Goal: Task Accomplishment & Management: Use online tool/utility

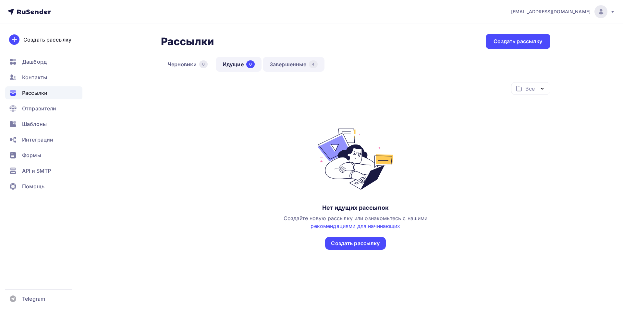
click at [291, 65] on link "Завершенные 4" at bounding box center [294, 64] width 62 height 15
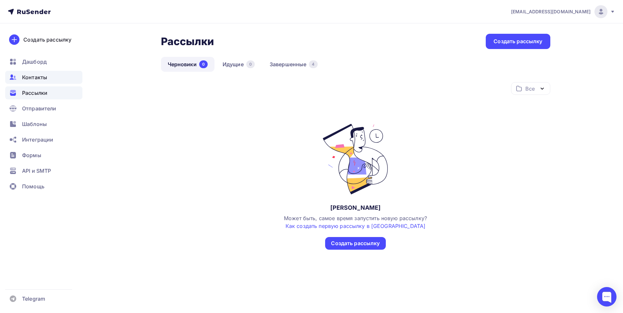
click at [35, 76] on span "Контакты" at bounding box center [34, 77] width 25 height 8
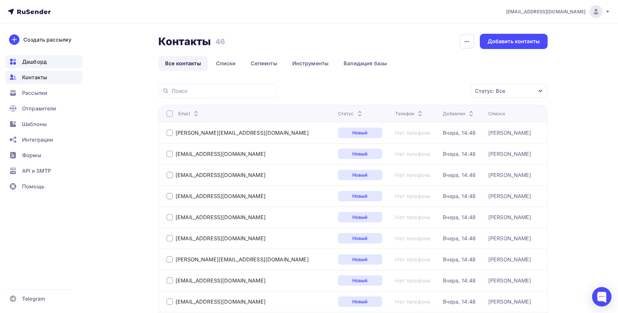
click at [38, 60] on span "Дашборд" at bounding box center [34, 62] width 25 height 8
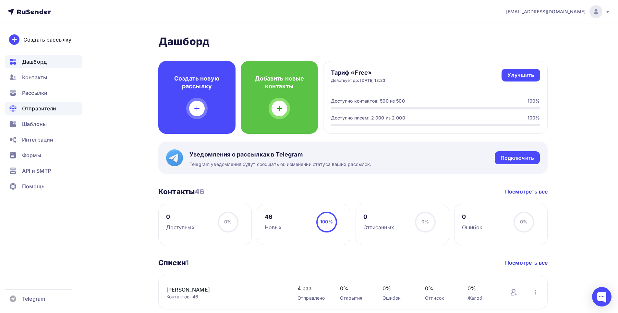
click at [38, 106] on span "Отправители" at bounding box center [39, 108] width 34 height 8
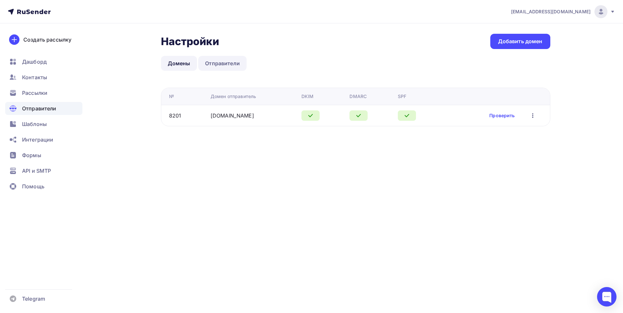
click at [228, 66] on link "Отправители" at bounding box center [222, 63] width 48 height 15
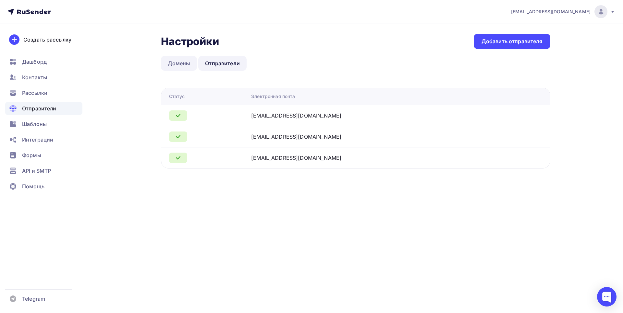
click at [187, 61] on link "Домены" at bounding box center [179, 63] width 36 height 15
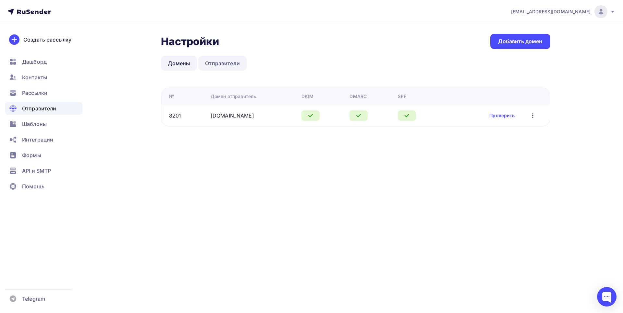
click at [241, 65] on link "Отправители" at bounding box center [222, 63] width 48 height 15
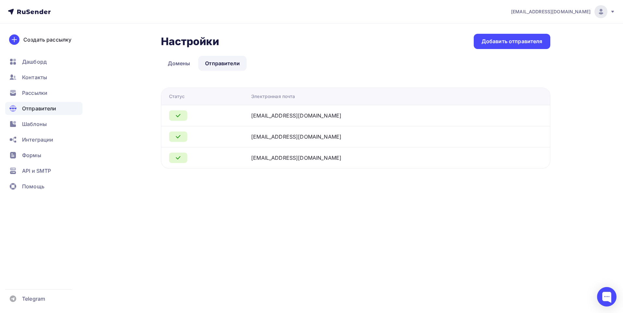
drag, startPoint x: 272, startPoint y: 116, endPoint x: 355, endPoint y: 114, distance: 83.1
click at [355, 114] on tr "catalog@handmadebonjour.ru" at bounding box center [355, 115] width 389 height 21
click at [168, 61] on link "Домены" at bounding box center [179, 63] width 36 height 15
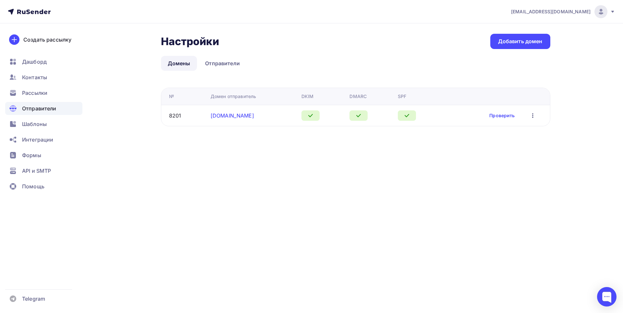
click at [231, 116] on link "[DOMAIN_NAME]" at bounding box center [232, 115] width 43 height 6
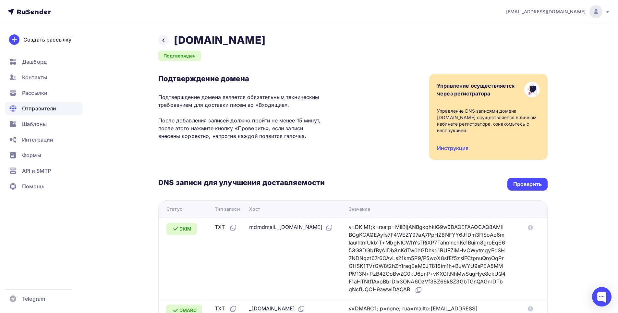
click at [43, 110] on span "Отправители" at bounding box center [39, 108] width 34 height 8
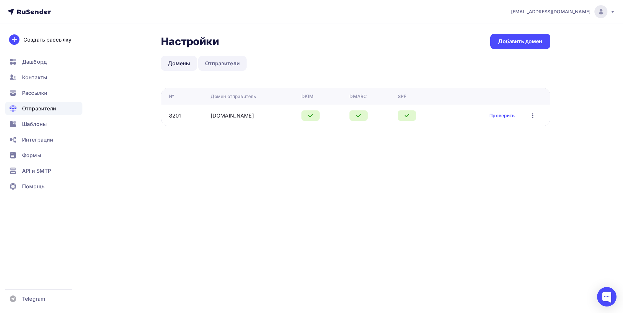
click at [218, 58] on link "Отправители" at bounding box center [222, 63] width 48 height 15
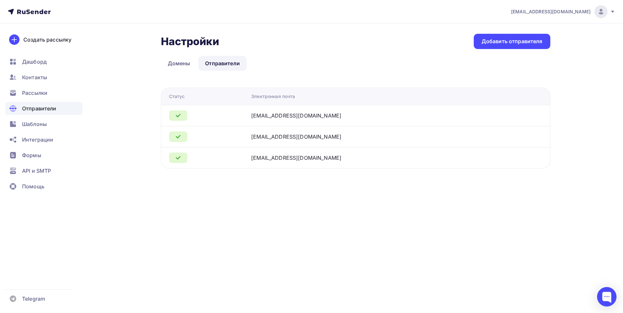
click at [570, 11] on span "[EMAIL_ADDRESS][DOMAIN_NAME]" at bounding box center [550, 11] width 79 height 6
click at [41, 95] on span "Рассылки" at bounding box center [34, 93] width 25 height 8
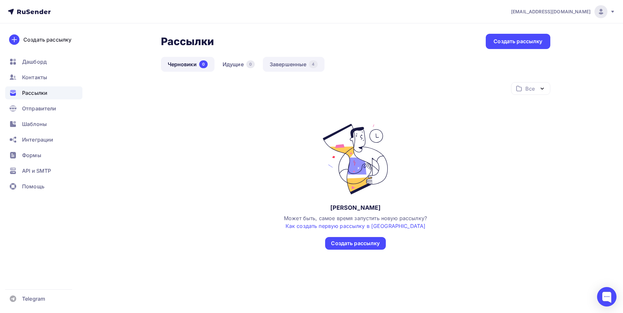
click at [271, 64] on link "Завершенные 4" at bounding box center [294, 64] width 62 height 15
click at [302, 69] on link "Завершенные 4" at bounding box center [294, 64] width 62 height 15
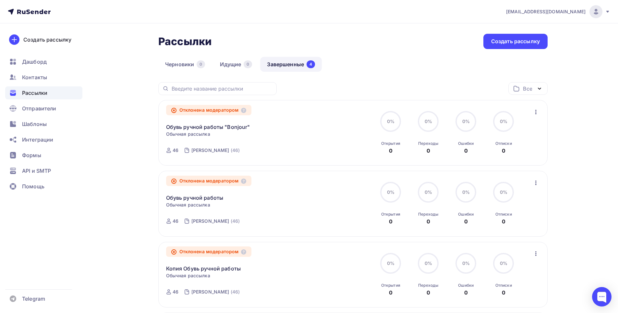
click at [609, 10] on icon at bounding box center [607, 11] width 5 height 5
click at [600, 293] on div at bounding box center [601, 296] width 19 height 19
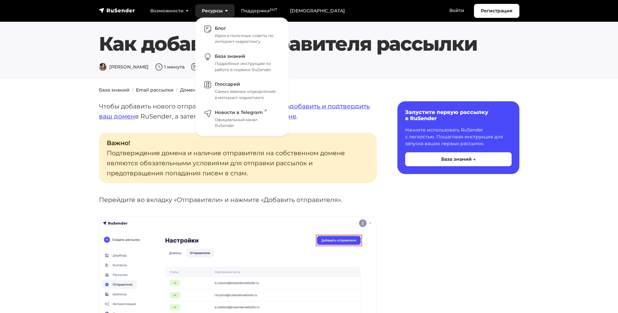
scroll to position [130, 0]
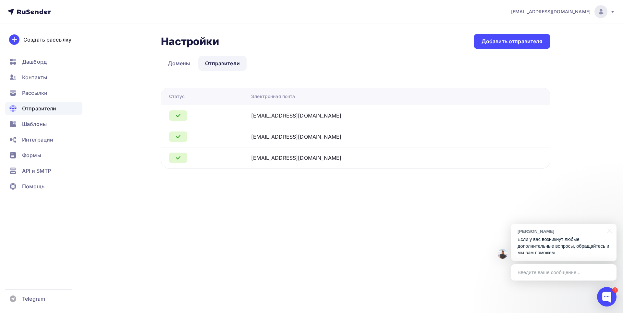
click at [29, 8] on icon at bounding box center [29, 12] width 43 height 8
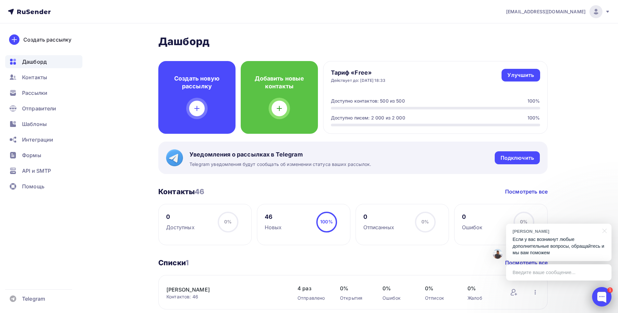
click at [597, 289] on div at bounding box center [601, 296] width 19 height 19
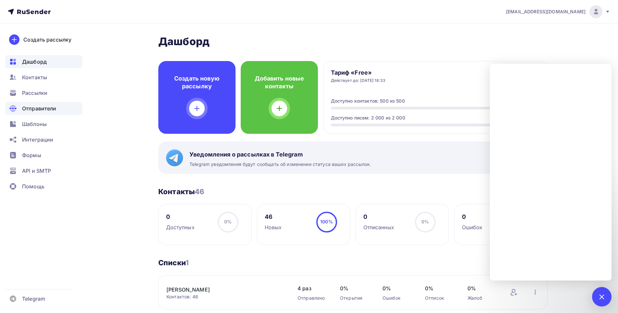
click at [36, 106] on span "Отправители" at bounding box center [39, 108] width 34 height 8
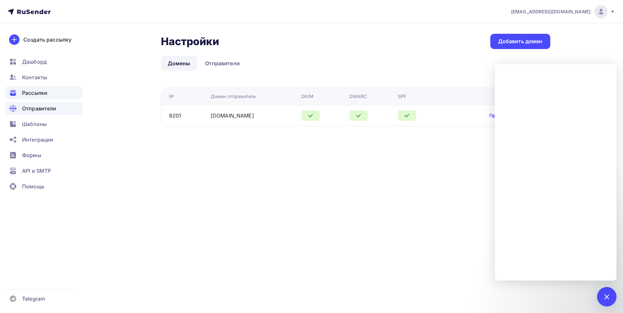
click at [36, 94] on span "Рассылки" at bounding box center [34, 93] width 25 height 8
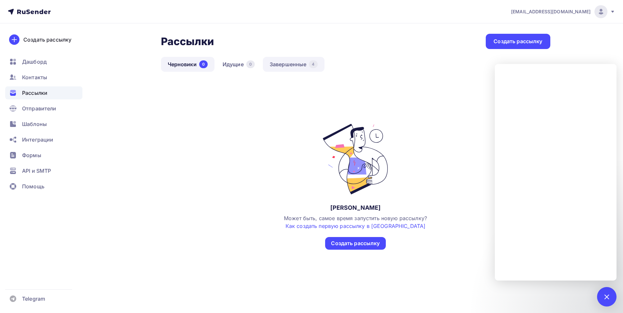
click at [282, 65] on link "Завершенные 4" at bounding box center [294, 64] width 62 height 15
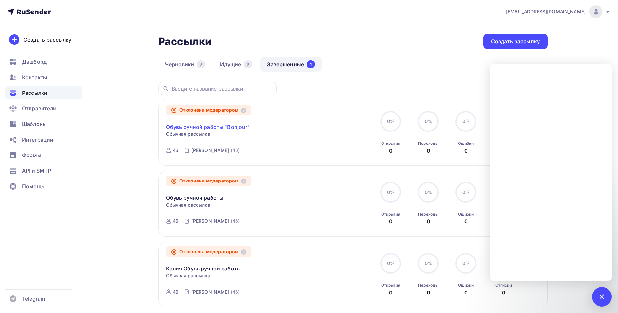
click at [211, 128] on link "Обувь ручной работы "Bonjour"" at bounding box center [208, 127] width 84 height 8
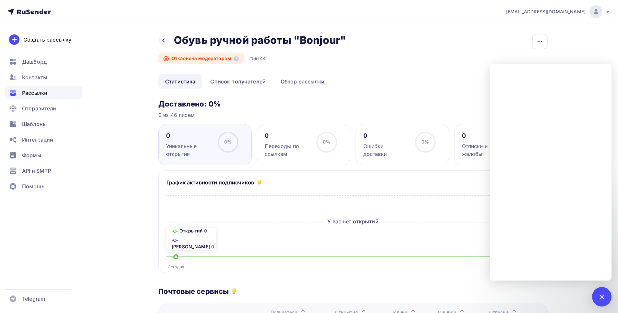
scroll to position [32, 0]
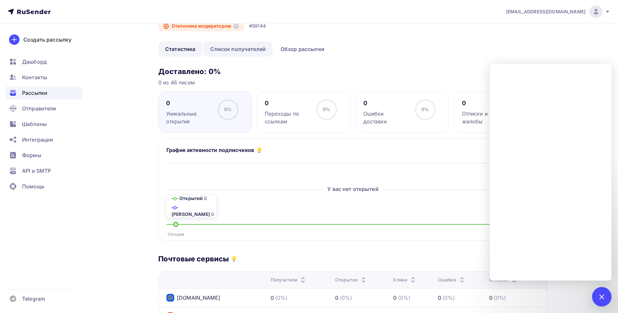
click at [248, 49] on link "Список получателей" at bounding box center [237, 49] width 69 height 15
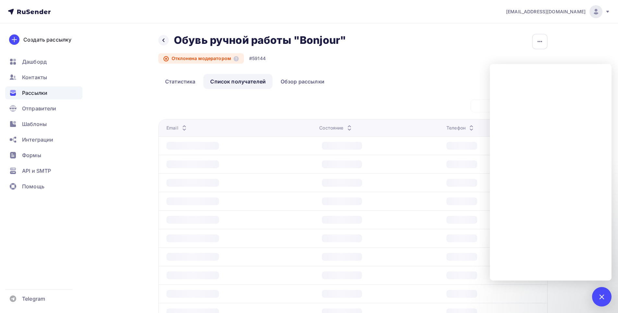
click at [306, 48] on div "Назад Обувь ручной работы "Bonjour" Обувь ручной работы "Bonjour" Отклонена мод…" at bounding box center [254, 49] width 192 height 30
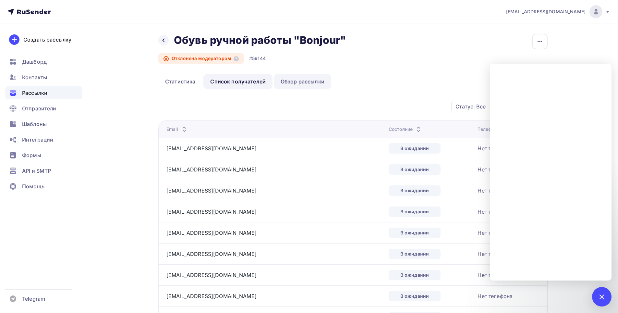
click at [293, 83] on link "Обзор рассылки" at bounding box center [302, 81] width 57 height 15
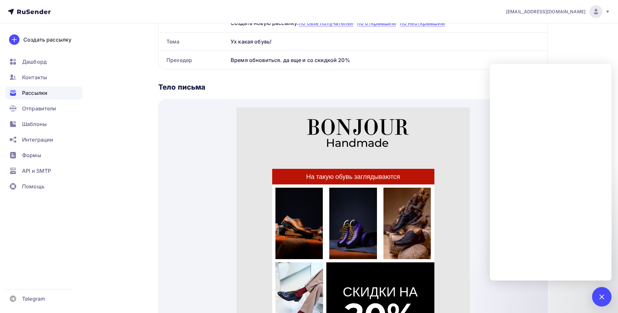
click at [596, 46] on div "kamil9010@gmail.com Аккаунт Тарифы Выйти Создать рассылку Дашборд Контакты Расс…" at bounding box center [309, 114] width 618 height 553
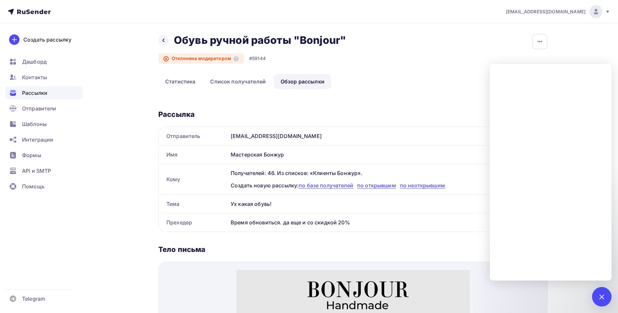
click at [539, 39] on icon "button" at bounding box center [540, 42] width 8 height 8
click at [425, 63] on div "Назад Обувь ручной работы "Bonjour" Обувь ручной работы "Bonjour" Отклонена мод…" at bounding box center [352, 54] width 389 height 40
click at [31, 92] on span "Рассылки" at bounding box center [34, 93] width 25 height 8
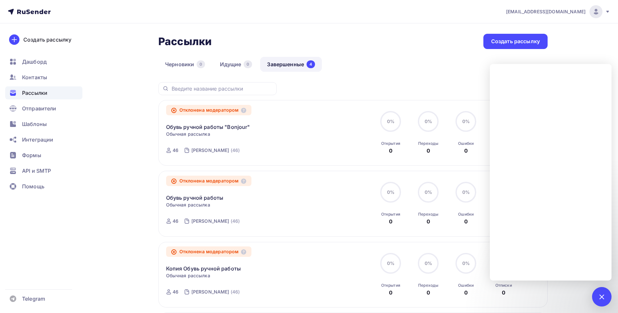
click at [426, 56] on div "Рассылки Рассылки Создать рассылку Черновики 0 Идущие 0 Завершенные 4 Завершенн…" at bounding box center [352, 232] width 389 height 396
drag, startPoint x: 603, startPoint y: 297, endPoint x: 599, endPoint y: 297, distance: 3.9
click at [603, 298] on div at bounding box center [601, 296] width 9 height 9
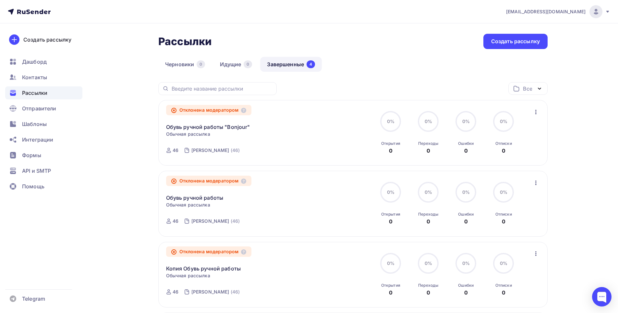
click at [532, 112] on icon "button" at bounding box center [536, 112] width 8 height 8
click at [515, 155] on div "Копировать в новую" at bounding box center [506, 155] width 67 height 8
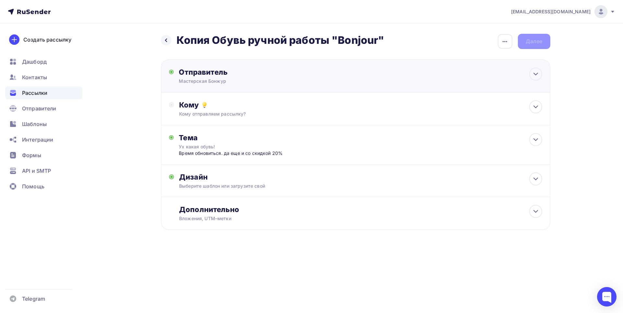
click at [250, 75] on div "Отправитель" at bounding box center [249, 71] width 140 height 9
type input "Мастерская Бонжур"
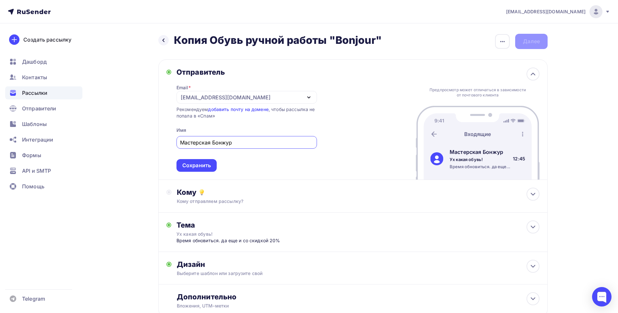
click at [302, 95] on div "handmadebonjour@gmail.com" at bounding box center [246, 97] width 140 height 13
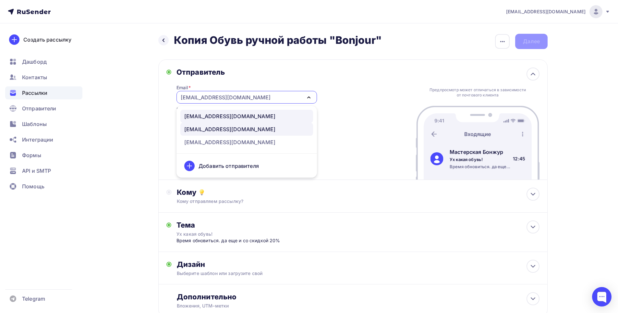
click at [222, 115] on div "catalog@handmadebonjour.ru" at bounding box center [229, 116] width 91 height 8
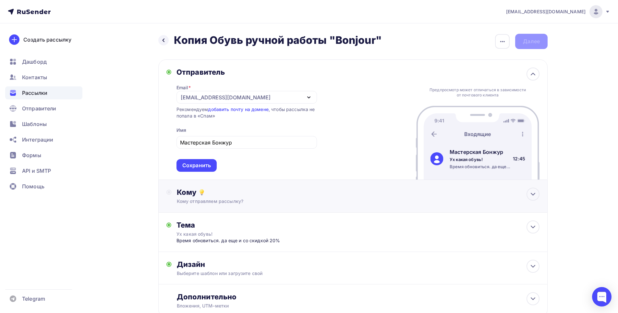
click at [231, 193] on div "Кому" at bounding box center [358, 192] width 363 height 9
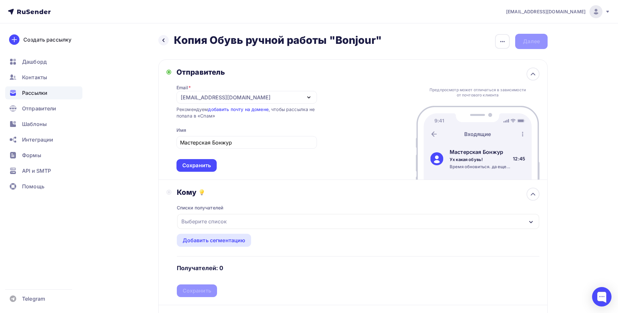
click at [227, 217] on div "Выберите список" at bounding box center [204, 221] width 51 height 12
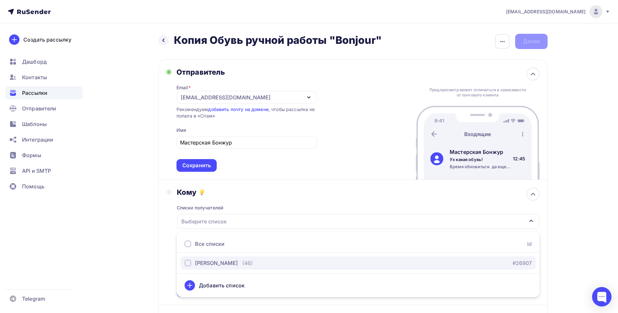
click at [221, 263] on div "[PERSON_NAME]" at bounding box center [216, 263] width 43 height 8
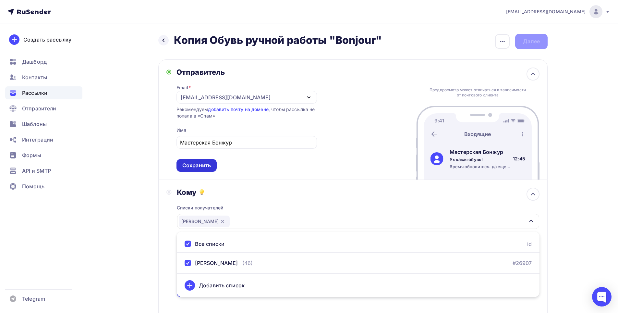
click at [200, 169] on div "Сохранить" at bounding box center [196, 165] width 29 height 7
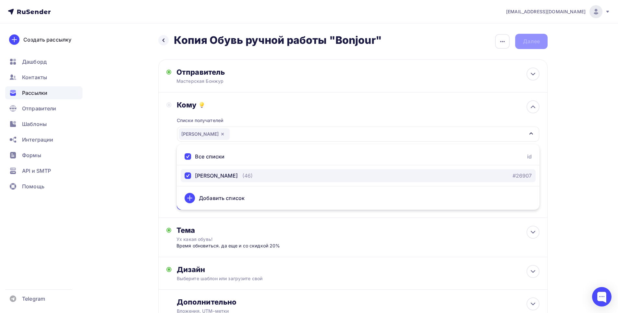
drag, startPoint x: 189, startPoint y: 176, endPoint x: 185, endPoint y: 172, distance: 4.8
click at [188, 176] on div "button" at bounding box center [188, 175] width 6 height 6
click at [190, 177] on div "button" at bounding box center [188, 175] width 6 height 6
click at [175, 167] on div "Кому Списки получателей Клиенты Бонжур Все списки id Клиенты Бонжур (46) #26907…" at bounding box center [352, 154] width 373 height 109
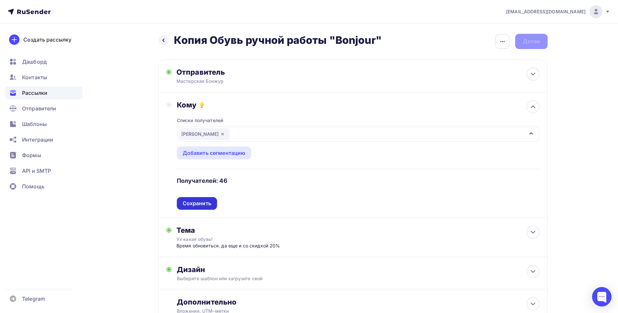
click at [197, 205] on div "Сохранить" at bounding box center [197, 203] width 29 height 7
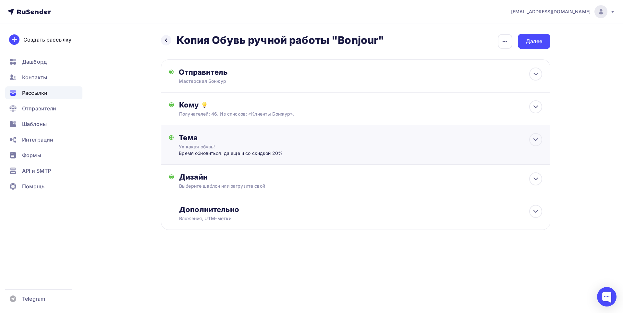
click at [249, 139] on div "Тема" at bounding box center [243, 137] width 128 height 9
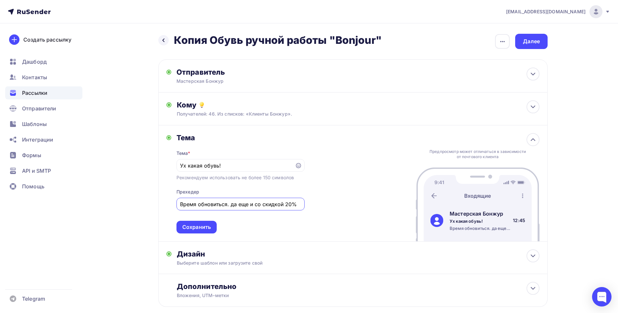
drag, startPoint x: 235, startPoint y: 206, endPoint x: 231, endPoint y: 206, distance: 4.2
click at [231, 206] on input "Время обновиться. да еще и со скидкой 20%" at bounding box center [240, 204] width 121 height 8
type input "Время обновиться. Да еще и со скидкой 20%"
click at [366, 146] on div "Тема Тема * Ух какая обувь! Рекомендуем использовать не более 150 символов Прех…" at bounding box center [352, 183] width 389 height 116
click at [212, 76] on div "Отправитель" at bounding box center [246, 71] width 140 height 9
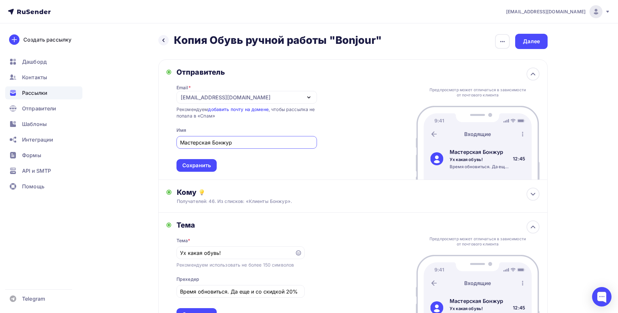
click at [245, 73] on div "Отправитель" at bounding box center [246, 71] width 140 height 9
click at [217, 71] on div "Отправитель" at bounding box center [246, 71] width 140 height 9
click at [533, 75] on icon at bounding box center [533, 74] width 8 height 8
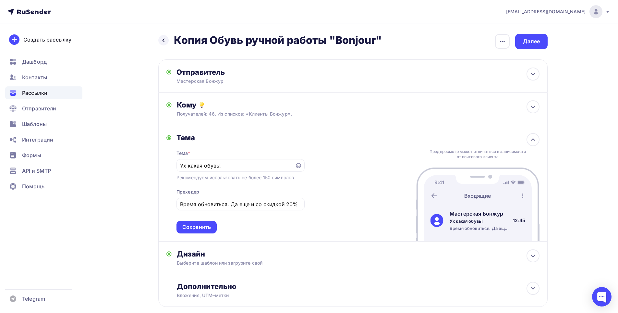
click at [211, 227] on div "Сохранить" at bounding box center [196, 227] width 40 height 13
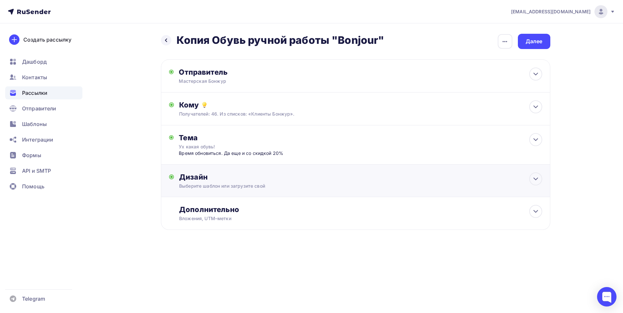
click at [255, 172] on div "Дизайн" at bounding box center [360, 176] width 363 height 9
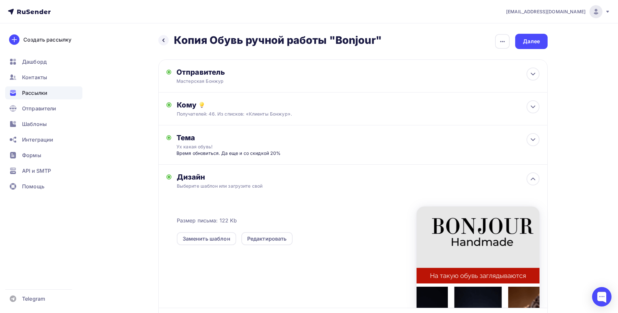
click at [255, 172] on div "Дизайн" at bounding box center [358, 176] width 363 height 9
click at [259, 179] on div "Дизайн" at bounding box center [358, 176] width 363 height 9
click at [532, 180] on icon at bounding box center [533, 179] width 8 height 8
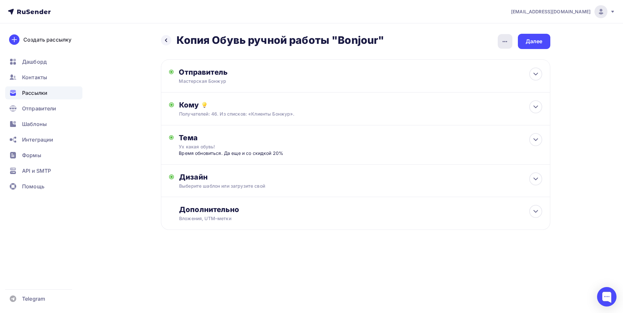
click at [505, 39] on icon "button" at bounding box center [505, 42] width 8 height 8
click at [446, 75] on div "Переименовать рассылку" at bounding box center [471, 75] width 80 height 8
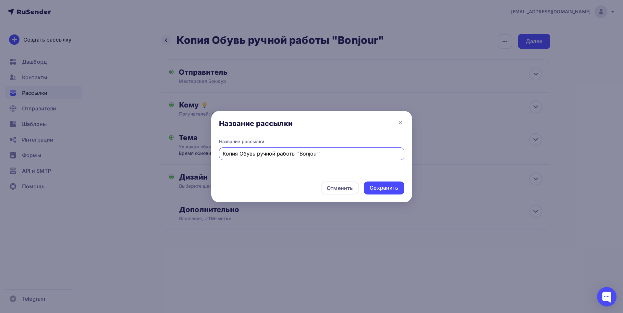
drag, startPoint x: 239, startPoint y: 153, endPoint x: 200, endPoint y: 155, distance: 39.6
click at [200, 155] on div "Название рассылки Название рассылки Копия Обувь ручной работы "Bonjour" Отменит…" at bounding box center [311, 156] width 623 height 313
type input "Обувь ручной работы "Bonjour""
drag, startPoint x: 386, startPoint y: 188, endPoint x: 381, endPoint y: 187, distance: 5.1
click at [385, 188] on div "Сохранить" at bounding box center [384, 187] width 29 height 7
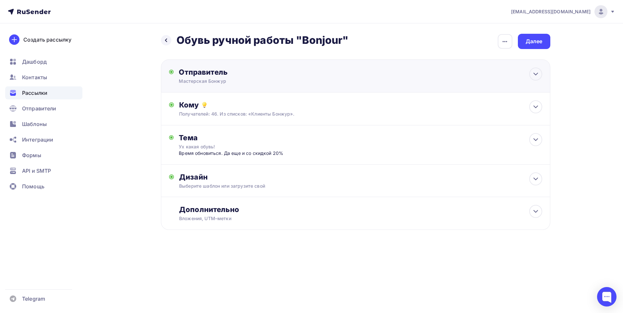
click at [271, 71] on div "Отправитель" at bounding box center [249, 71] width 140 height 9
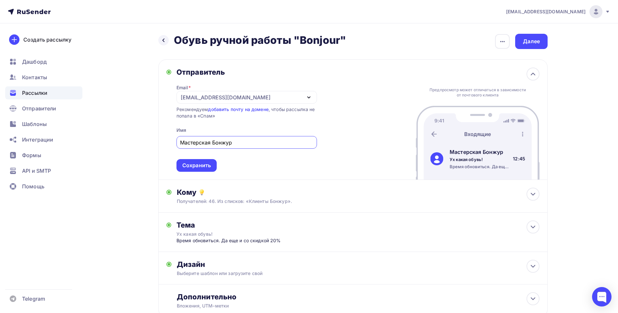
click at [270, 72] on div "Отправитель" at bounding box center [246, 71] width 140 height 9
drag, startPoint x: 534, startPoint y: 77, endPoint x: 520, endPoint y: 79, distance: 14.4
click at [534, 76] on icon at bounding box center [533, 74] width 8 height 8
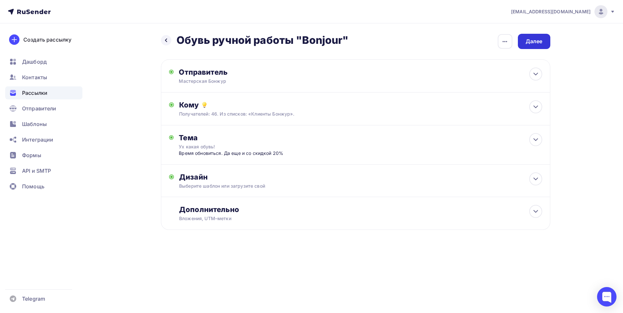
click at [538, 42] on div "Далее" at bounding box center [534, 41] width 17 height 7
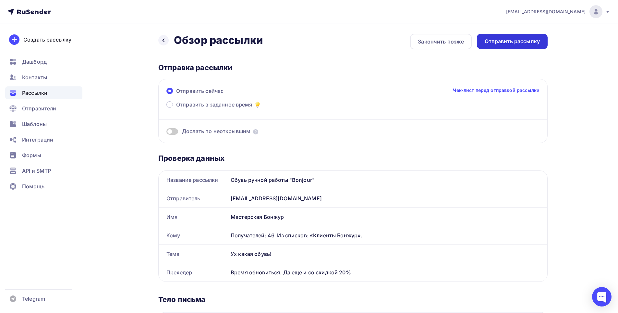
click at [510, 42] on div "Отправить рассылку" at bounding box center [512, 41] width 55 height 7
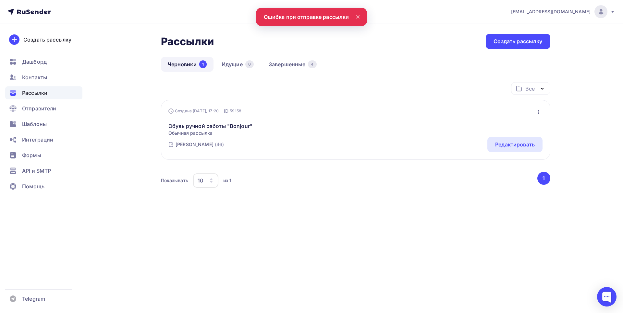
click at [356, 17] on icon at bounding box center [358, 17] width 8 height 8
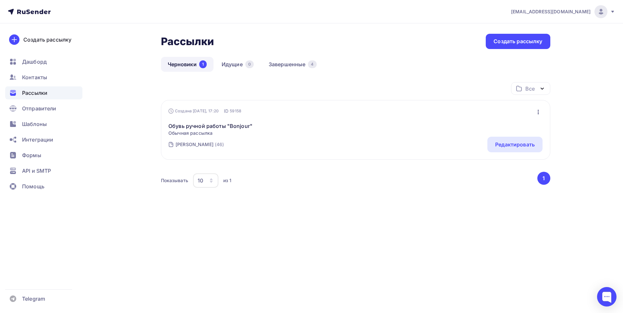
click at [310, 127] on div "Обувь ручной работы "Bonjour" Обычная рассылка Редактировать Копировать Добавит…" at bounding box center [355, 125] width 374 height 22
click at [538, 108] on icon "button" at bounding box center [538, 112] width 8 height 8
click at [388, 129] on div "Обувь ручной работы "Bonjour" Обычная рассылка Редактировать Копировать Добавит…" at bounding box center [355, 125] width 374 height 22
click at [508, 146] on div "Редактировать" at bounding box center [515, 144] width 40 height 8
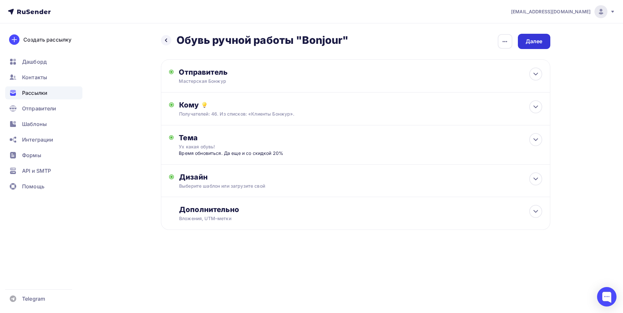
click at [533, 40] on div "Далее" at bounding box center [534, 41] width 17 height 7
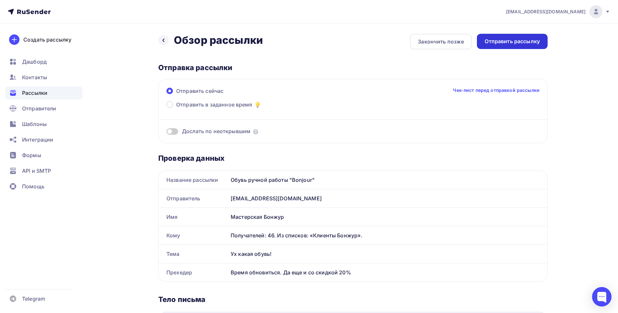
click at [527, 47] on div "Отправить рассылку" at bounding box center [512, 41] width 71 height 15
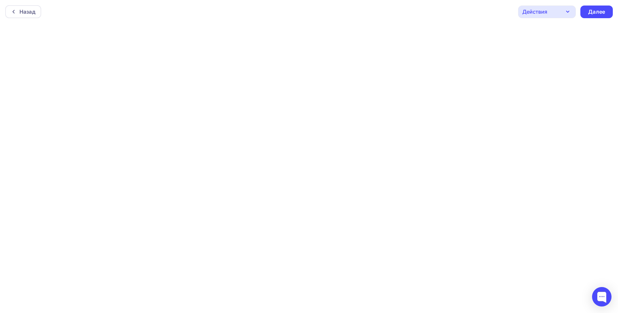
scroll to position [2, 0]
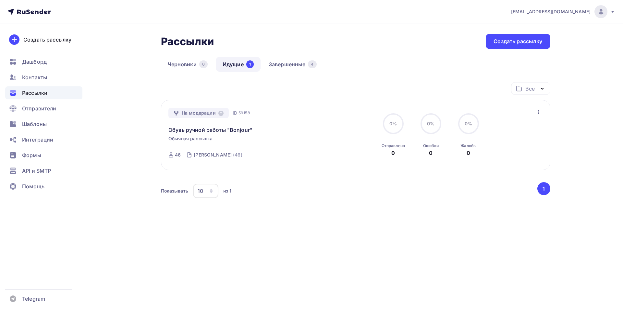
click at [243, 66] on link "Идущие 1" at bounding box center [238, 64] width 45 height 15
click at [240, 127] on link "Обувь ручной работы "Bonjour"" at bounding box center [210, 130] width 84 height 8
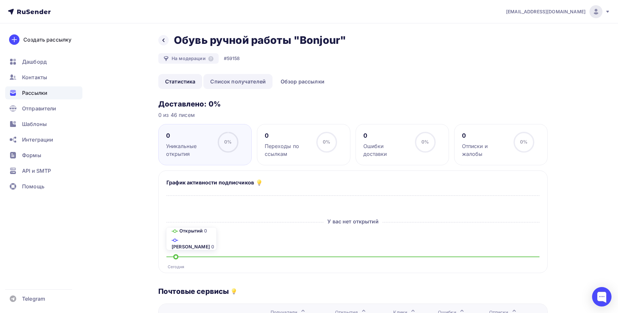
click at [241, 79] on link "Список получателей" at bounding box center [237, 81] width 69 height 15
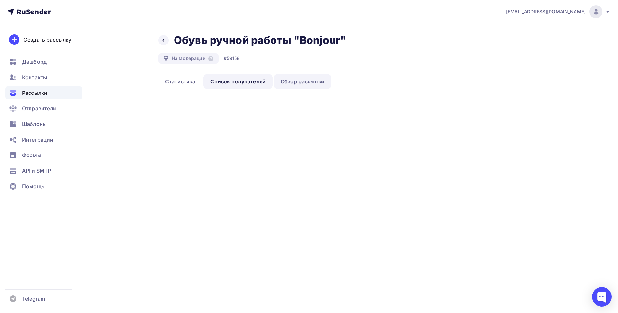
click at [303, 79] on link "Обзор рассылки" at bounding box center [302, 81] width 57 height 15
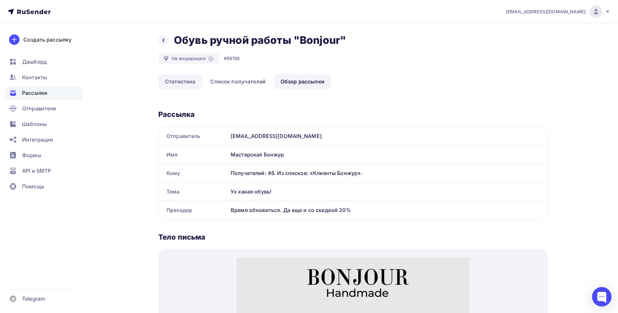
click at [188, 80] on link "Статистика" at bounding box center [180, 81] width 44 height 15
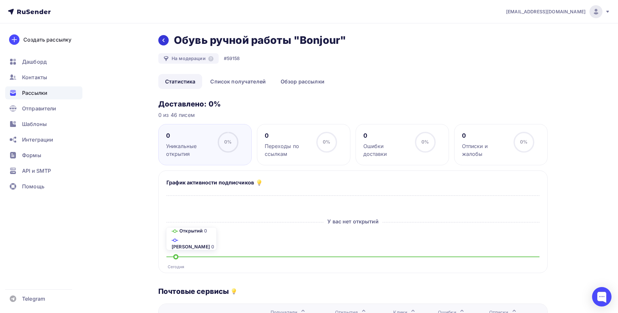
click at [162, 40] on icon at bounding box center [163, 40] width 5 height 5
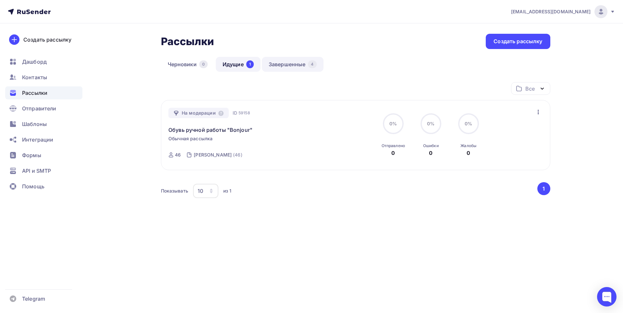
click at [282, 66] on link "Завершенные 4" at bounding box center [293, 64] width 62 height 15
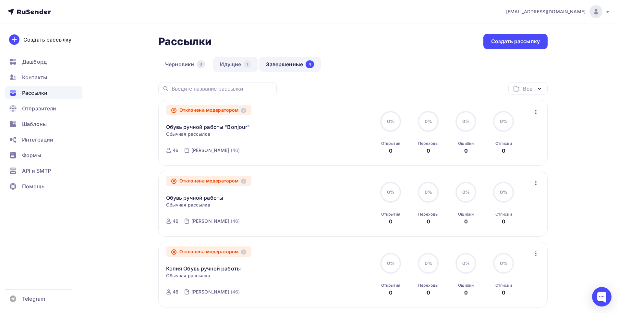
click at [250, 64] on div "1" at bounding box center [247, 64] width 7 height 8
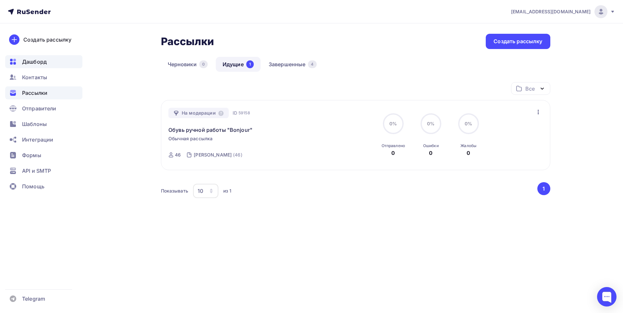
click at [28, 65] on span "Дашборд" at bounding box center [34, 62] width 25 height 8
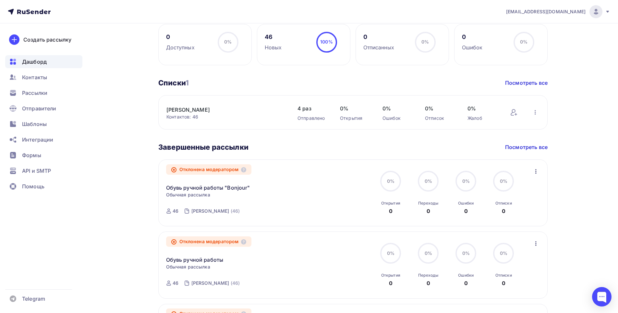
scroll to position [178, 0]
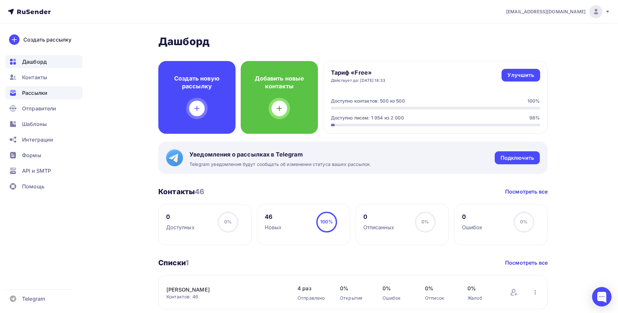
click at [33, 92] on span "Рассылки" at bounding box center [34, 93] width 25 height 8
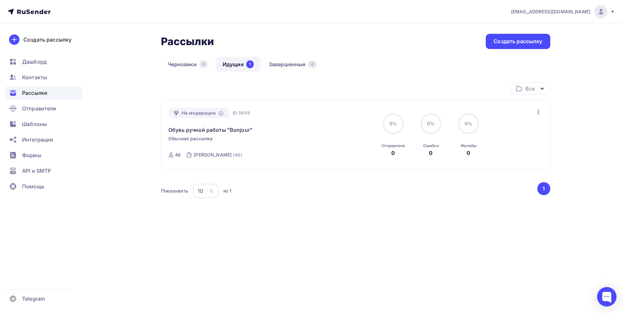
click at [396, 127] on circle at bounding box center [392, 123] width 19 height 19
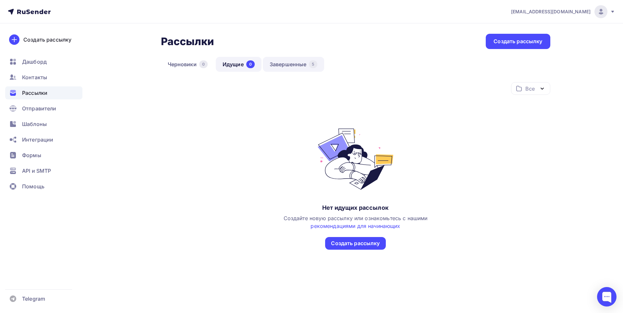
click at [295, 66] on link "Завершенные 5" at bounding box center [293, 64] width 61 height 15
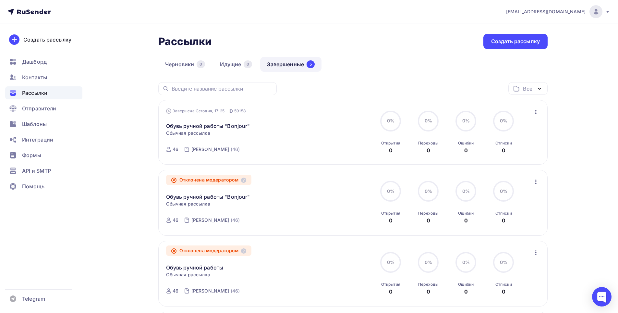
click at [36, 92] on span "Рассылки" at bounding box center [34, 93] width 25 height 8
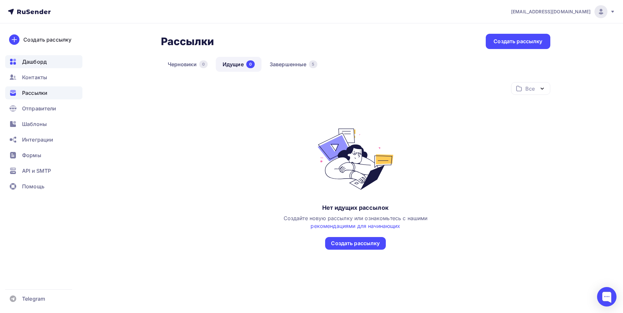
click at [46, 66] on div "Дашборд" at bounding box center [43, 61] width 77 height 13
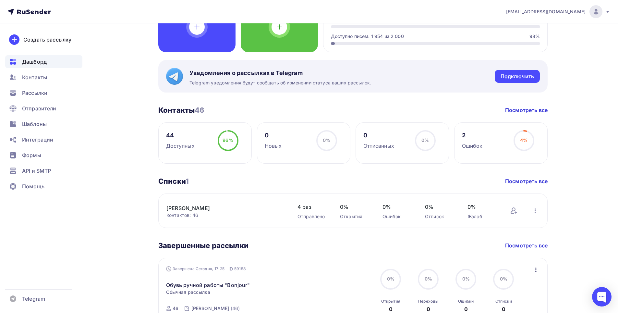
scroll to position [97, 0]
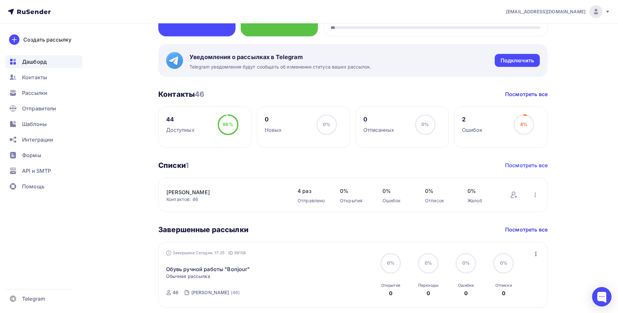
click at [526, 164] on link "Посмотреть все" at bounding box center [526, 165] width 42 height 8
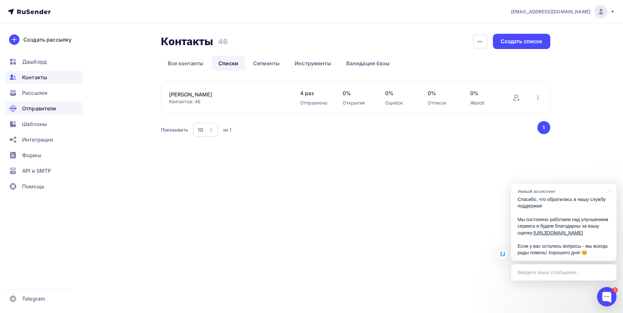
click at [48, 111] on span "Отправители" at bounding box center [39, 108] width 34 height 8
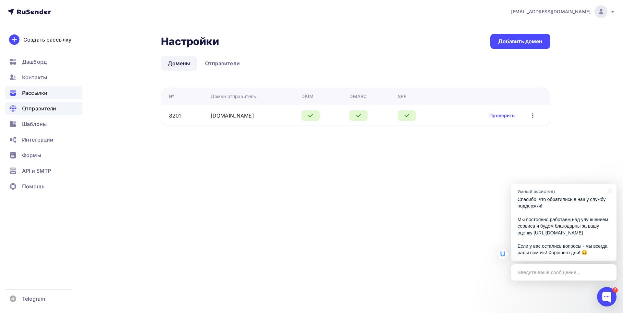
click at [36, 89] on span "Рассылки" at bounding box center [34, 93] width 25 height 8
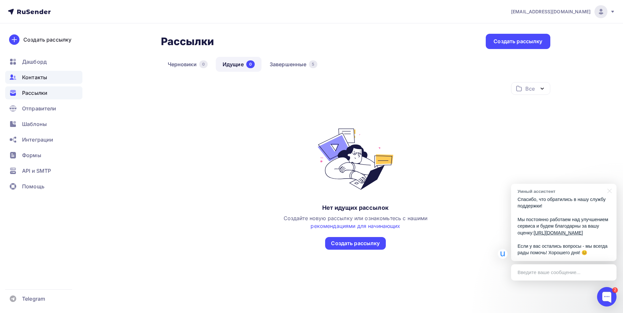
click at [34, 77] on span "Контакты" at bounding box center [34, 77] width 25 height 8
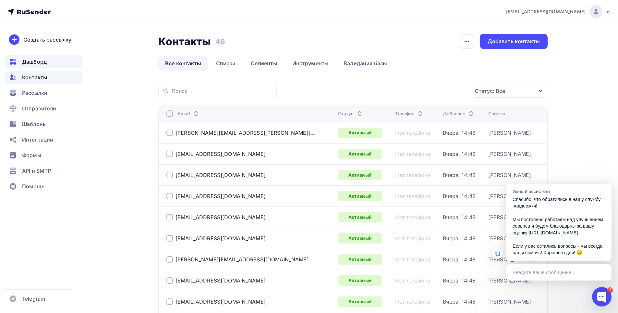
click at [32, 66] on div "Дашборд" at bounding box center [43, 61] width 77 height 13
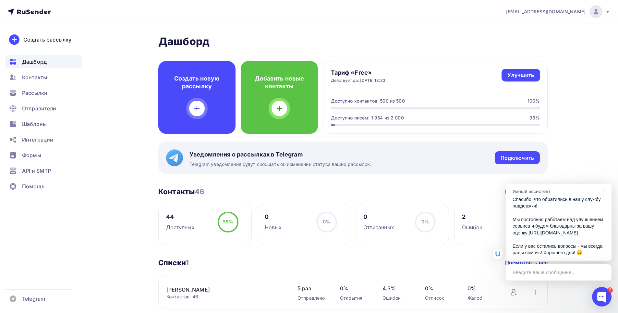
click at [488, 233] on div "2 Ошибок 4% 4%" at bounding box center [500, 224] width 93 height 41
click at [455, 212] on div "2 Ошибок 4% 4%" at bounding box center [500, 224] width 93 height 41
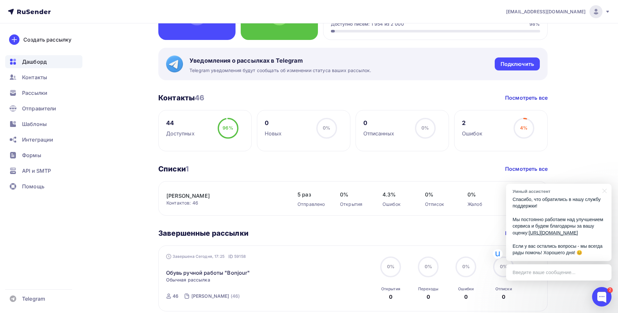
scroll to position [97, 0]
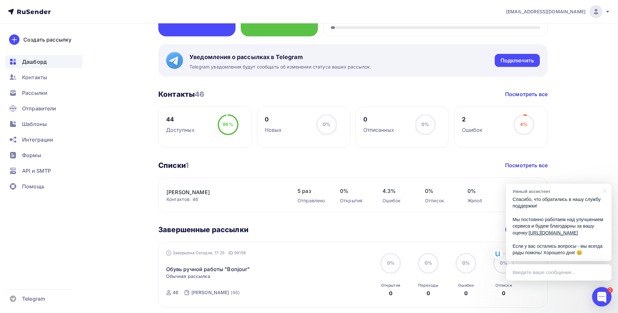
click at [523, 125] on span "4%" at bounding box center [523, 124] width 7 height 6
click at [519, 100] on div "Контакты 46 Контакты 46 Посмотреть все 44 Доступных 96% 96% 0 Новых 0% 0% 0 Отп…" at bounding box center [352, 119] width 389 height 58
click at [521, 95] on link "Посмотреть все" at bounding box center [526, 94] width 42 height 8
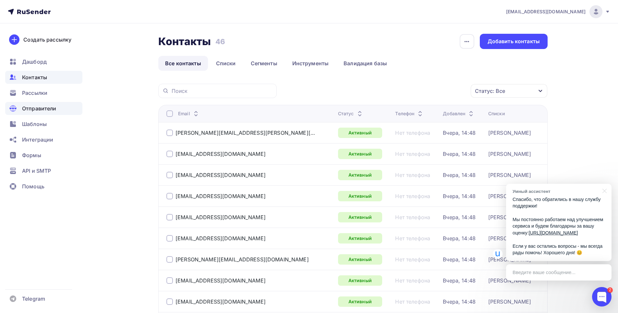
click at [39, 104] on div "Отправители" at bounding box center [43, 108] width 77 height 13
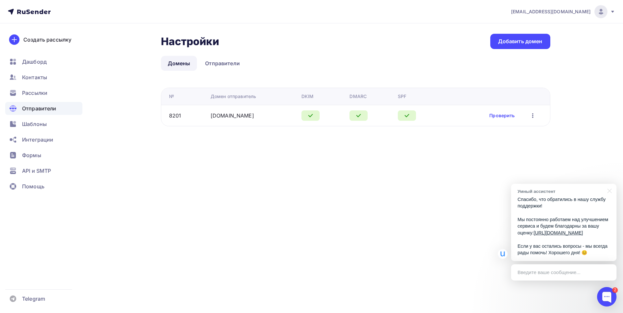
click at [38, 84] on ul "Дашборд Контакты Рассылки Отправители Шаблоны Интеграции Формы API и SMTP Помощь" at bounding box center [43, 125] width 77 height 141
click at [36, 91] on span "Рассылки" at bounding box center [34, 93] width 25 height 8
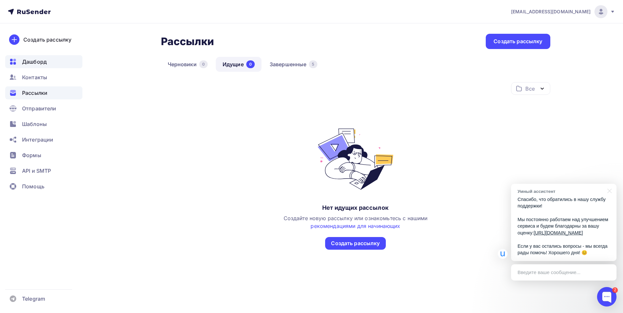
click at [40, 60] on span "Дашборд" at bounding box center [34, 62] width 25 height 8
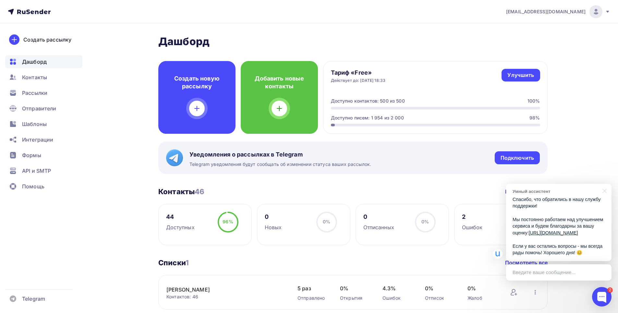
click at [344, 119] on div "Доступно писем: 1 954 из 2 000" at bounding box center [367, 118] width 73 height 6
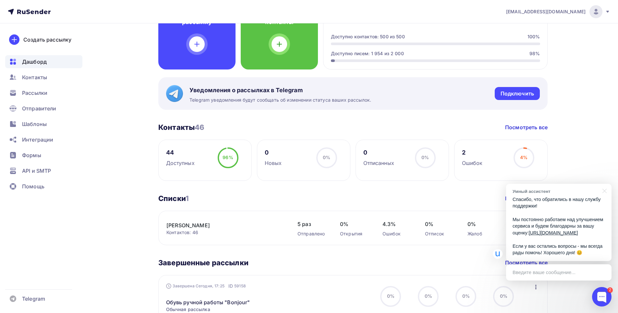
scroll to position [65, 0]
click at [226, 160] on div "96%" at bounding box center [228, 156] width 10 height 6
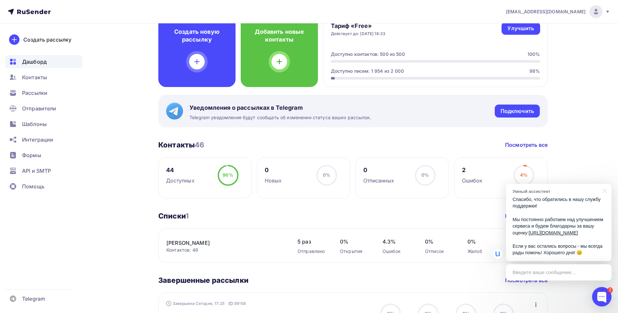
scroll to position [0, 0]
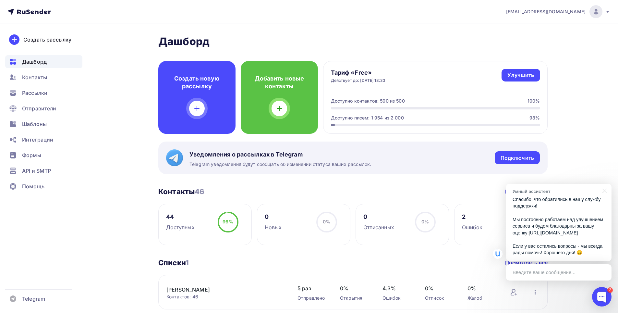
click at [604, 184] on div at bounding box center [603, 190] width 16 height 13
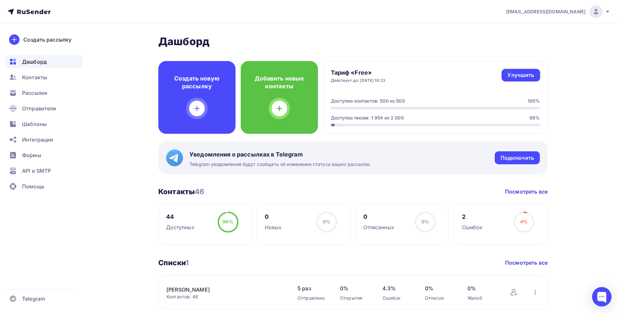
click at [409, 75] on div "Тариф «Free» Действует до: 25.09.2025, 18:33 Улучшить Улучшить" at bounding box center [435, 76] width 209 height 14
click at [46, 92] on span "Рассылки" at bounding box center [34, 93] width 25 height 8
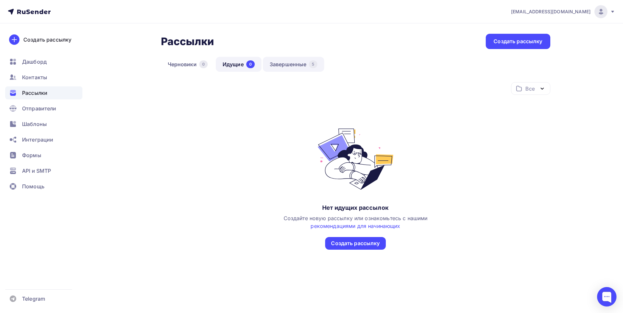
click at [284, 61] on link "Завершенные 5" at bounding box center [293, 64] width 61 height 15
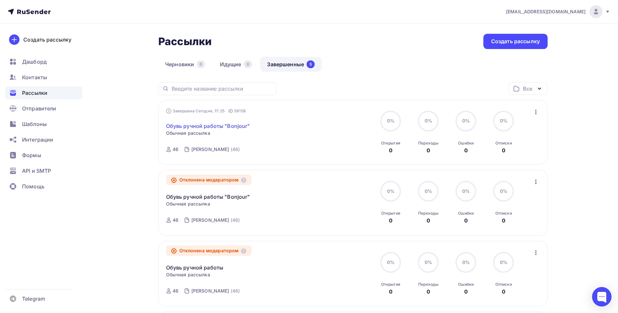
click at [223, 123] on link "Обувь ручной работы "Bonjour"" at bounding box center [208, 126] width 84 height 8
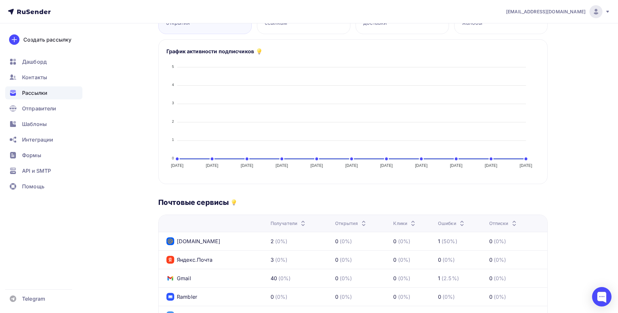
scroll to position [130, 0]
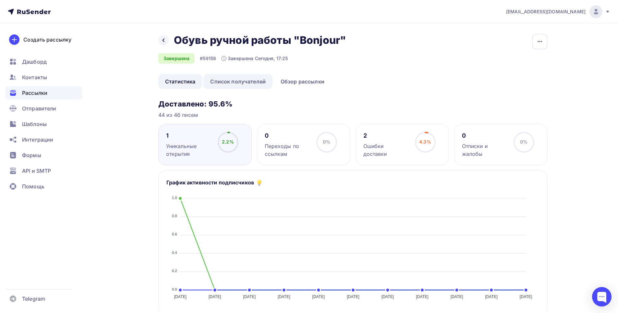
click at [226, 81] on link "Список получателей" at bounding box center [237, 81] width 69 height 15
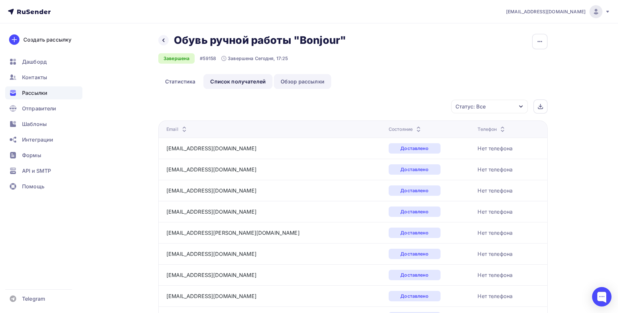
click at [308, 82] on link "Обзор рассылки" at bounding box center [302, 81] width 57 height 15
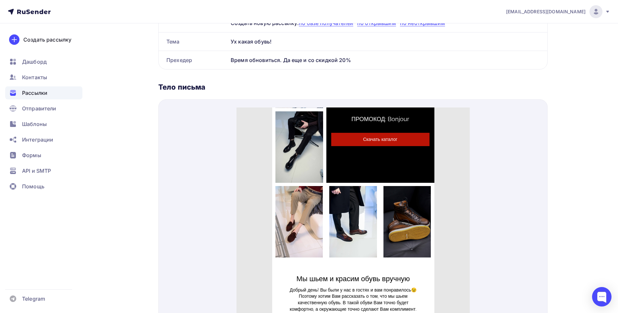
scroll to position [219, 0]
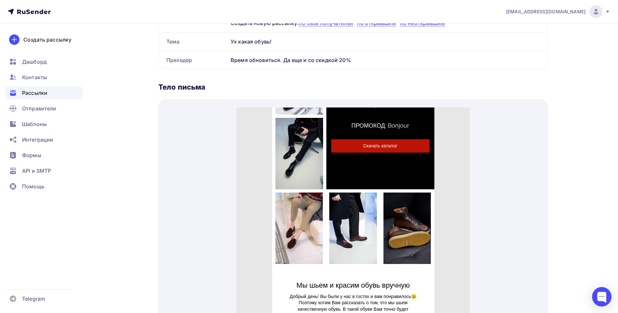
click at [384, 138] on span "Скачать каталог" at bounding box center [380, 137] width 98 height 13
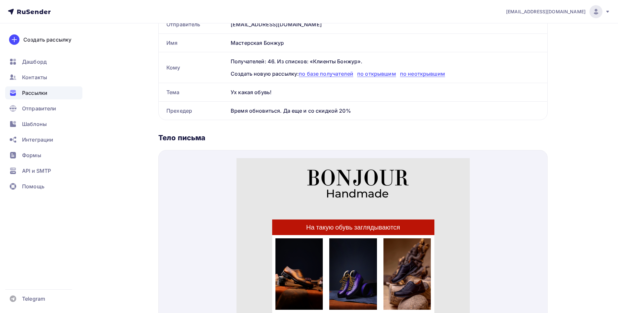
scroll to position [130, 0]
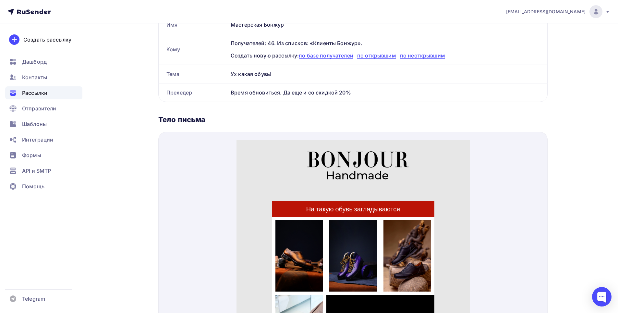
click at [570, 10] on span "[EMAIL_ADDRESS][DOMAIN_NAME]" at bounding box center [545, 11] width 79 height 6
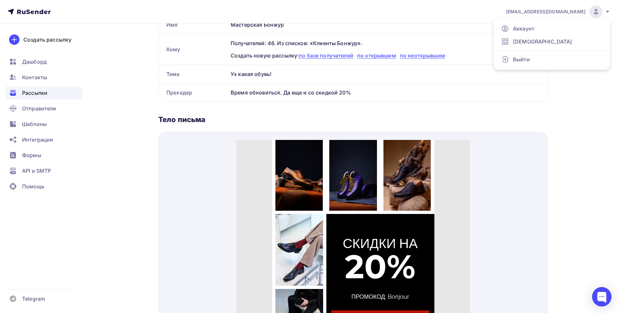
scroll to position [162, 0]
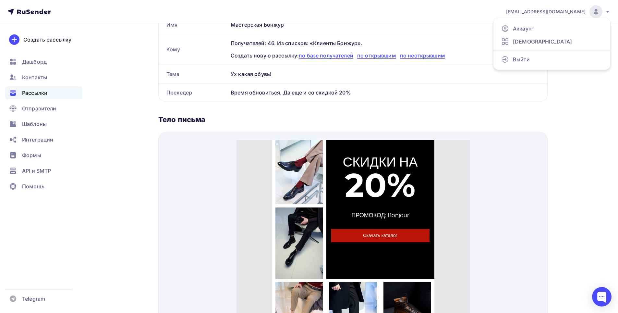
click at [381, 225] on span "Скачать каталог" at bounding box center [380, 227] width 98 height 13
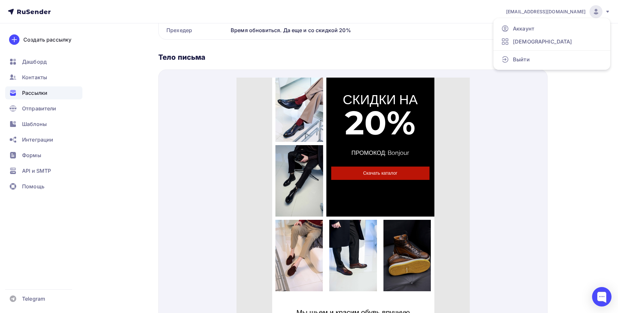
scroll to position [195, 0]
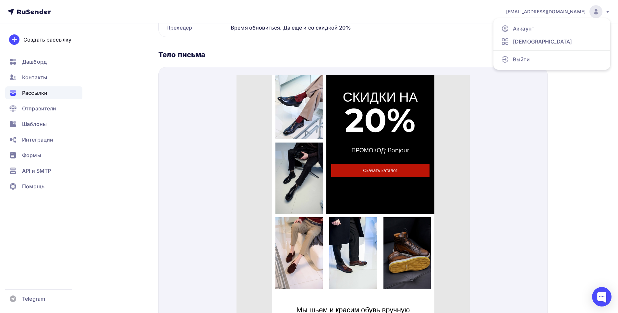
click at [34, 92] on span "Рассылки" at bounding box center [34, 93] width 25 height 8
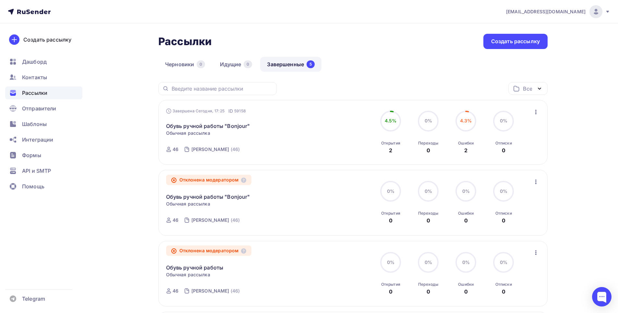
click at [45, 94] on span "Рассылки" at bounding box center [34, 93] width 25 height 8
click at [431, 120] on span "0%" at bounding box center [428, 121] width 7 height 6
click at [265, 174] on div "Все Все папки Создать новую папку Завершена Сегодня, 17:25 ID 59158 Обувь ручно…" at bounding box center [352, 283] width 389 height 402
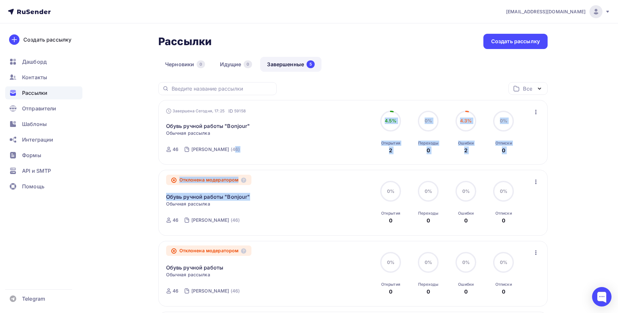
drag, startPoint x: 315, startPoint y: 218, endPoint x: 313, endPoint y: 179, distance: 38.3
click at [313, 177] on div "Все Все папки Создать новую папку Завершена Сегодня, 17:25 ID 59158 Обувь ручно…" at bounding box center [352, 283] width 389 height 402
click at [313, 179] on div "Отклонена модератором Обувь ручной работы "Bonjour" Статистика Обзор рассылки К…" at bounding box center [240, 202] width 148 height 50
click at [257, 45] on div "Рассылки Рассылки Создать рассылку" at bounding box center [352, 41] width 389 height 15
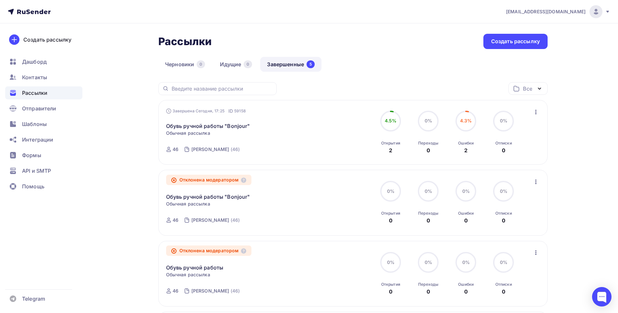
click at [357, 55] on div "Рассылки Рассылки Создать рассылку Черновики 0 Идущие 0 Завершенные 5 Завершенн…" at bounding box center [352, 267] width 389 height 466
click at [222, 127] on link "Обувь ручной работы "Bonjour"" at bounding box center [208, 126] width 84 height 8
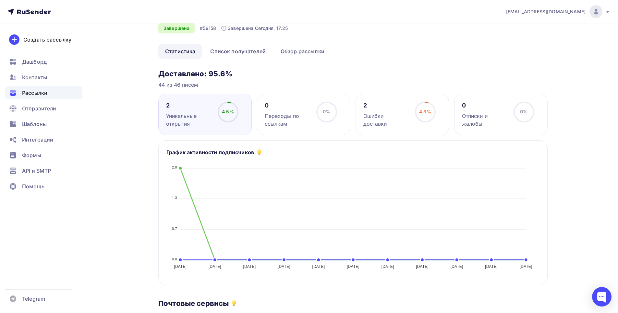
scroll to position [18, 0]
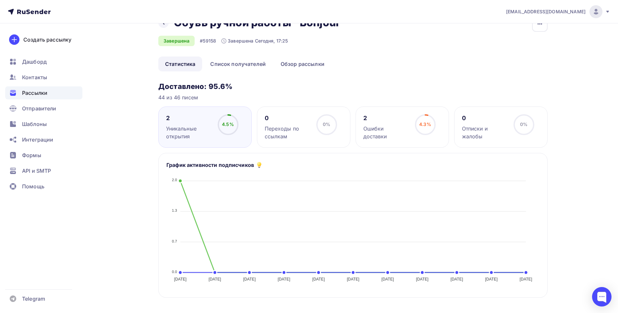
click at [227, 127] on span "4.5%" at bounding box center [228, 124] width 12 height 6
click at [39, 63] on span "Дашборд" at bounding box center [34, 62] width 25 height 8
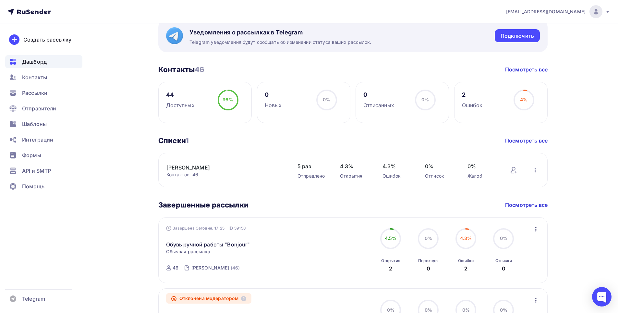
scroll to position [260, 0]
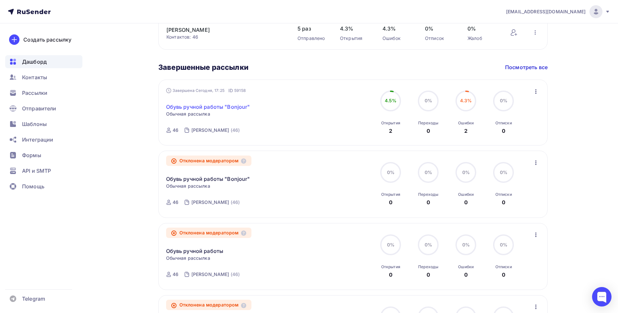
click at [216, 104] on link "Обувь ручной работы "Bonjour"" at bounding box center [208, 107] width 84 height 8
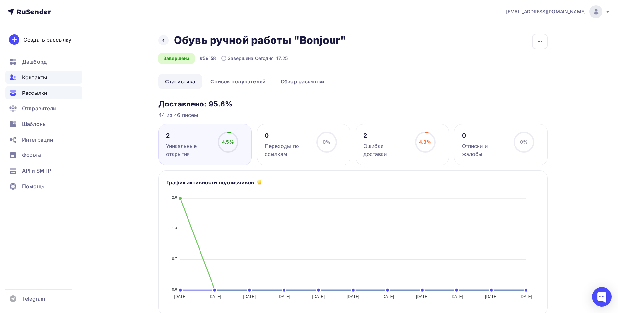
click at [45, 79] on span "Контакты" at bounding box center [34, 77] width 25 height 8
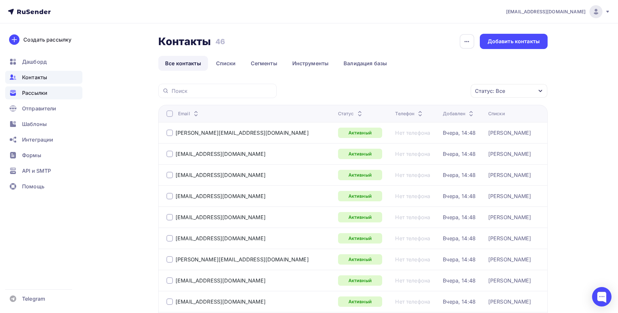
click at [41, 92] on span "Рассылки" at bounding box center [34, 93] width 25 height 8
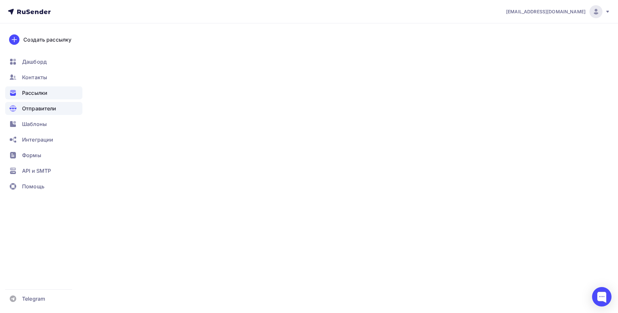
click at [45, 110] on span "Отправители" at bounding box center [39, 108] width 34 height 8
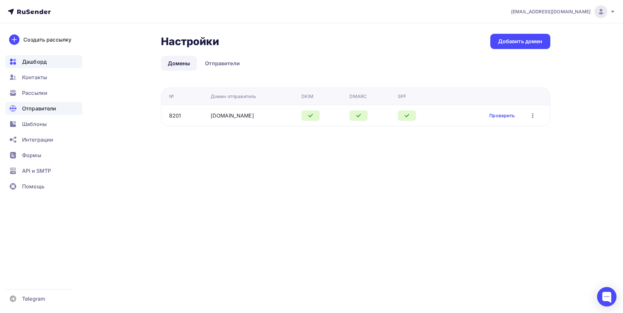
click at [39, 64] on span "Дашборд" at bounding box center [34, 62] width 25 height 8
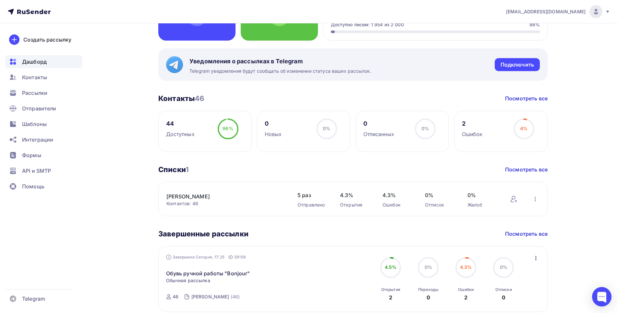
scroll to position [97, 0]
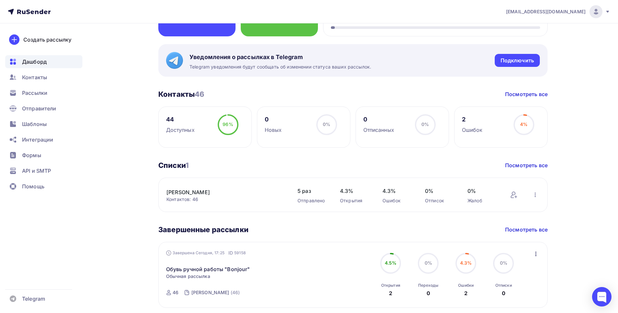
click at [211, 134] on div "44 Доступных 96% 96%" at bounding box center [204, 126] width 93 height 41
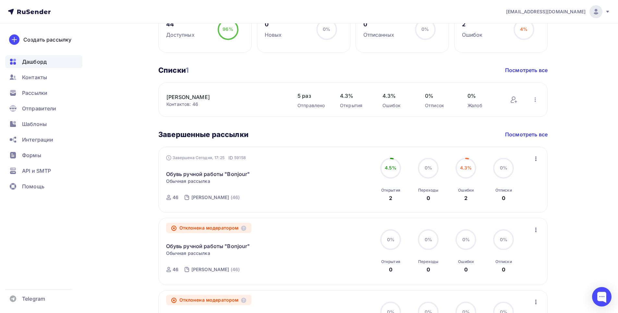
scroll to position [195, 0]
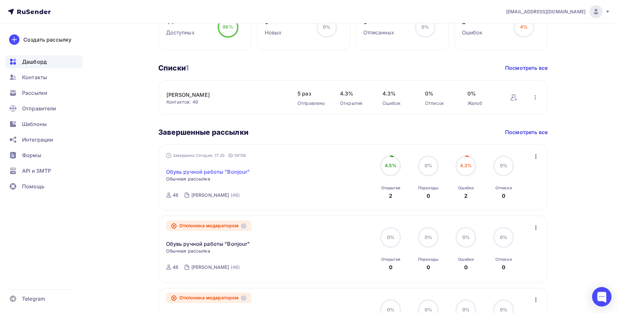
click at [198, 170] on link "Обувь ручной работы "Bonjour"" at bounding box center [208, 172] width 84 height 8
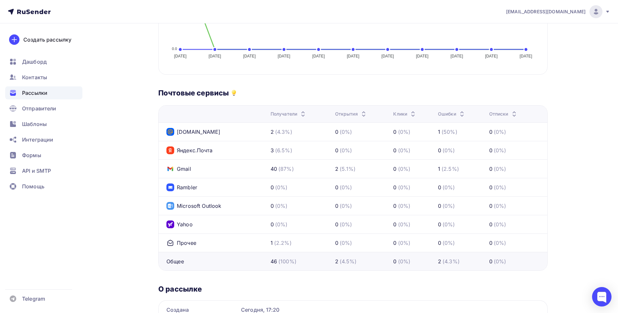
scroll to position [309, 0]
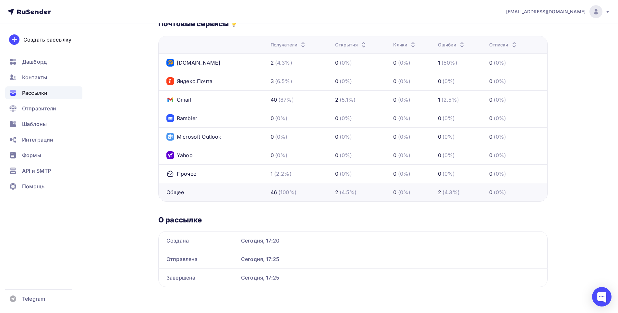
click at [32, 95] on span "Рассылки" at bounding box center [34, 93] width 25 height 8
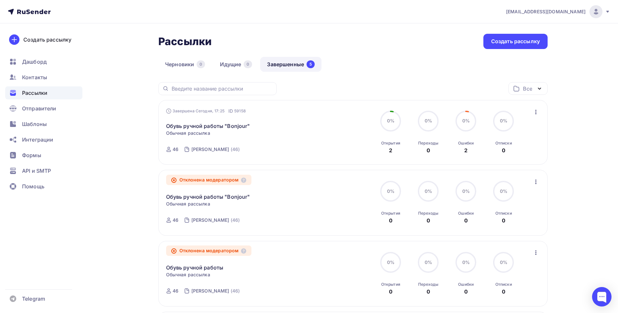
click at [297, 57] on link "Завершенные 5" at bounding box center [290, 64] width 61 height 15
click at [295, 65] on link "Завершенные 5" at bounding box center [290, 64] width 61 height 15
click at [537, 112] on icon "button" at bounding box center [536, 112] width 8 height 8
click at [508, 140] on div "Обзор рассылки" at bounding box center [506, 142] width 67 height 8
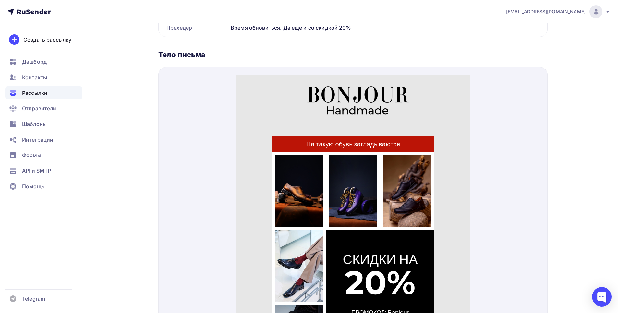
click at [322, 141] on td "На такую обувь заглядываются" at bounding box center [353, 136] width 162 height 16
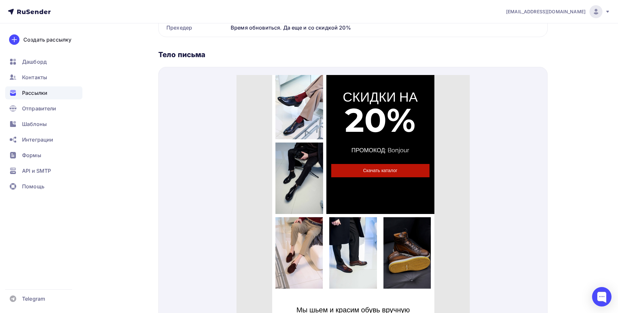
scroll to position [260, 0]
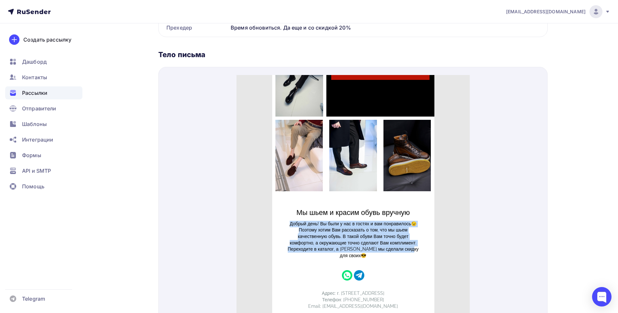
drag, startPoint x: 281, startPoint y: 215, endPoint x: 415, endPoint y: 244, distance: 137.1
click at [415, 244] on td "Добрый день! Вы были у нас в гостях и вам понравилось😉 Поэтому хотим Вам расска…" at bounding box center [353, 234] width 143 height 42
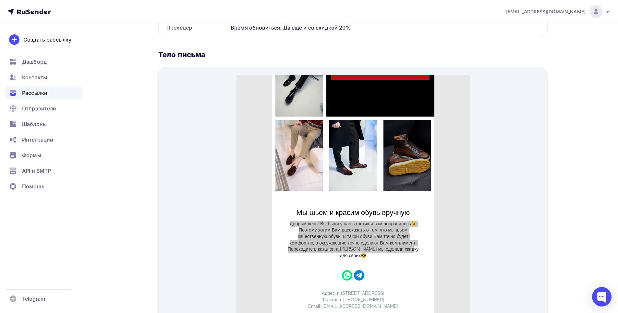
click at [223, 190] on div at bounding box center [352, 200] width 389 height 266
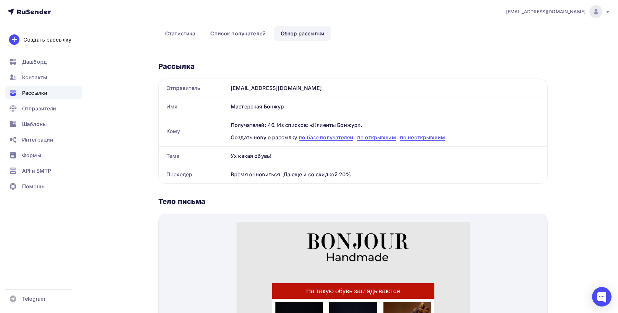
scroll to position [0, 0]
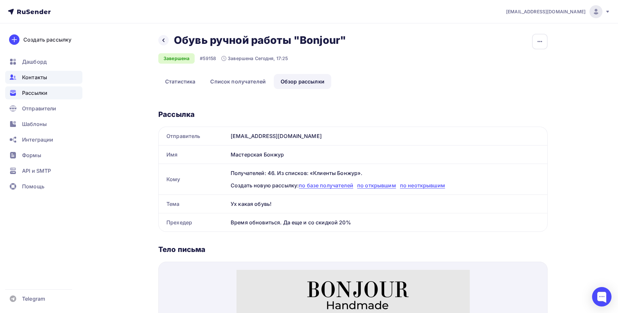
click at [50, 79] on div "Контакты" at bounding box center [43, 77] width 77 height 13
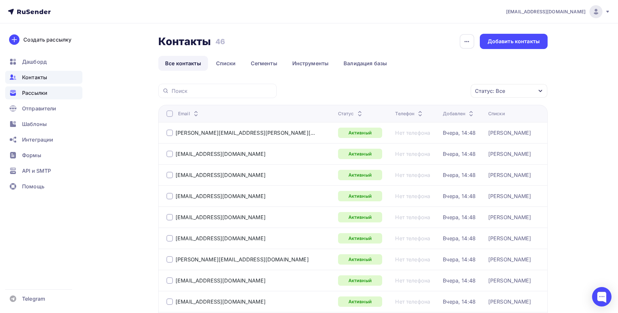
click at [35, 91] on span "Рассылки" at bounding box center [34, 93] width 25 height 8
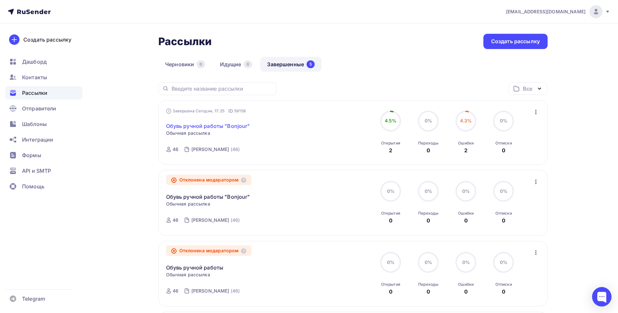
click at [203, 124] on link "Обувь ручной работы "Bonjour"" at bounding box center [208, 126] width 84 height 8
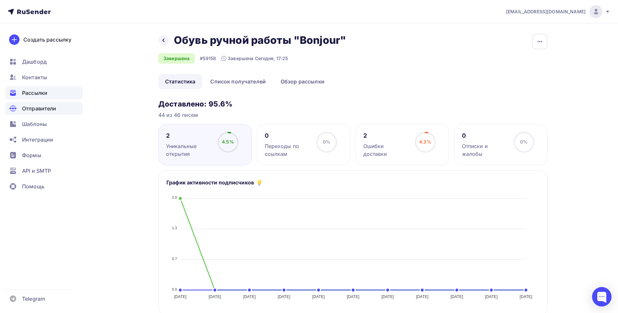
click at [42, 109] on span "Отправители" at bounding box center [39, 108] width 34 height 8
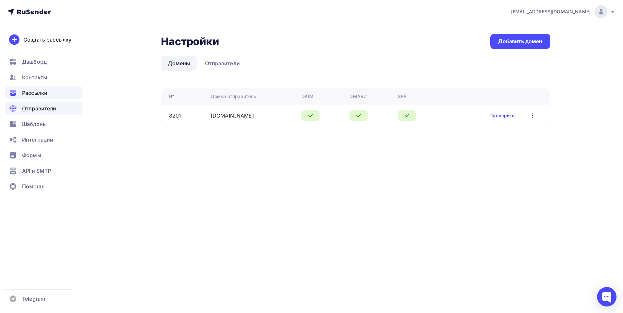
click at [44, 98] on div "Рассылки" at bounding box center [43, 92] width 77 height 13
